Goal: Information Seeking & Learning: Learn about a topic

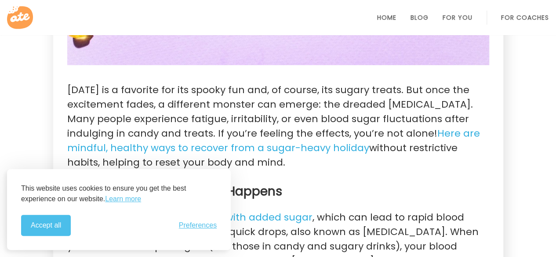
scroll to position [352, 0]
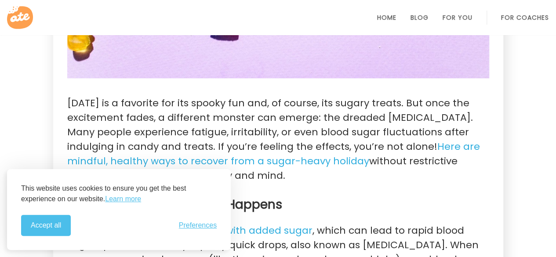
click at [283, 110] on p "Halloween is a favorite for its spooky fun and, of course, its sugary treats. B…" at bounding box center [278, 139] width 422 height 87
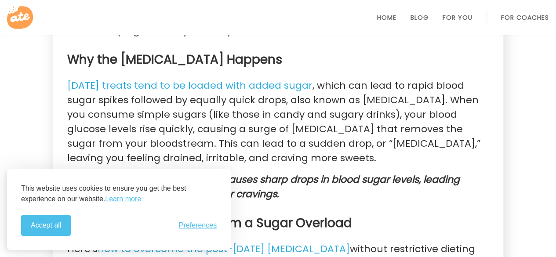
scroll to position [726, 0]
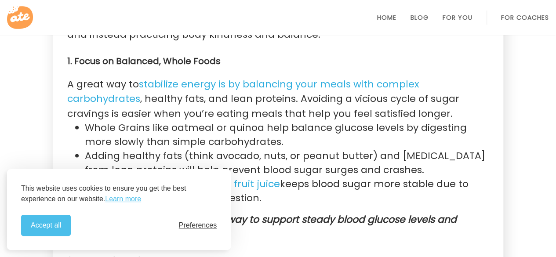
click at [197, 226] on span "Preferences" at bounding box center [198, 226] width 38 height 8
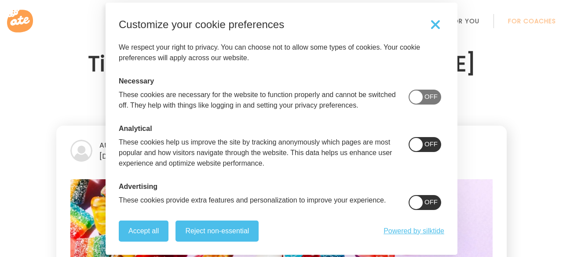
click at [426, 94] on span at bounding box center [424, 97] width 33 height 15
click at [419, 152] on span at bounding box center [424, 144] width 33 height 15
click at [416, 209] on span at bounding box center [424, 202] width 33 height 15
click at [247, 236] on button "Reject non-essential" at bounding box center [216, 231] width 83 height 21
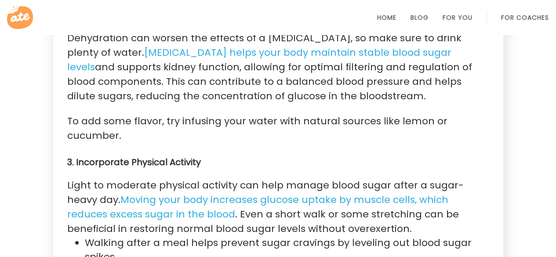
scroll to position [985, 0]
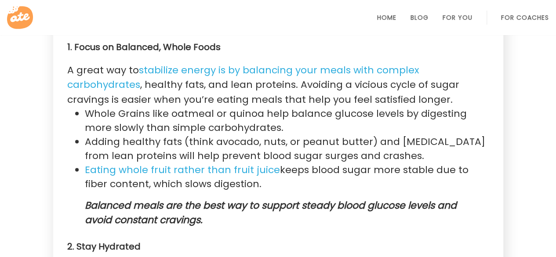
scroll to position [482, 0]
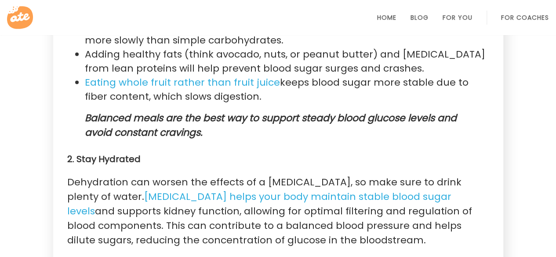
scroll to position [835, 0]
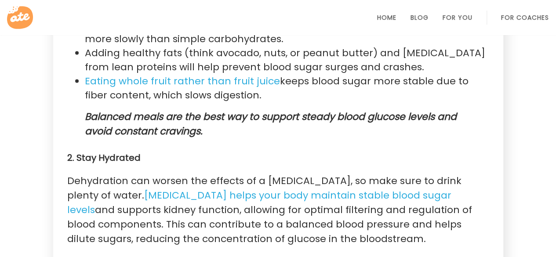
scroll to position [819, 0]
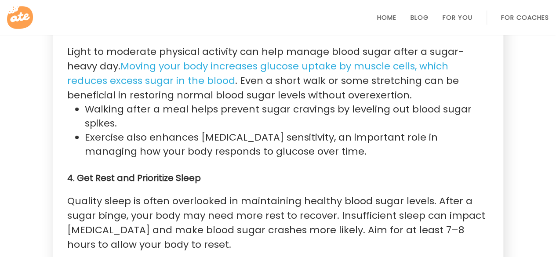
scroll to position [1147, 0]
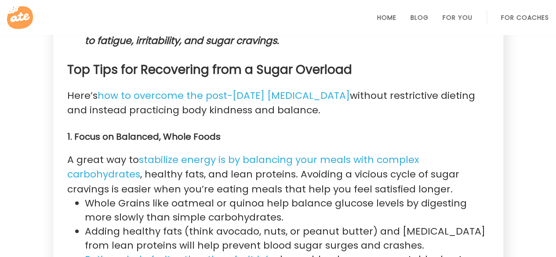
scroll to position [694, 0]
